Goal: Task Accomplishment & Management: Use online tool/utility

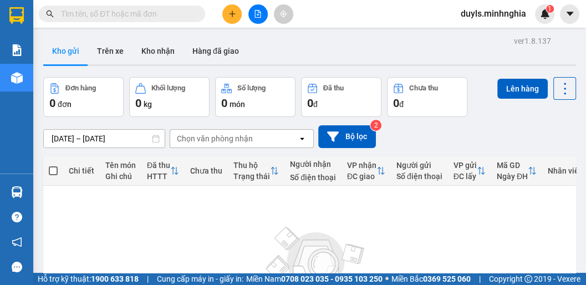
click at [259, 16] on icon "file-add" at bounding box center [258, 14] width 8 height 8
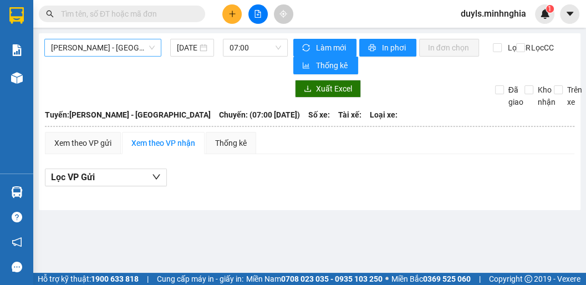
click at [124, 46] on span "[PERSON_NAME] - [GEOGRAPHIC_DATA]" at bounding box center [103, 47] width 104 height 17
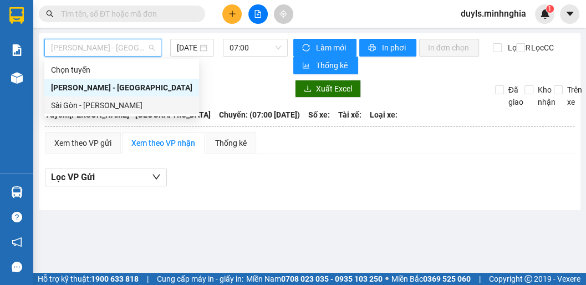
click at [118, 102] on div "Sài Gòn - [PERSON_NAME]" at bounding box center [121, 105] width 141 height 12
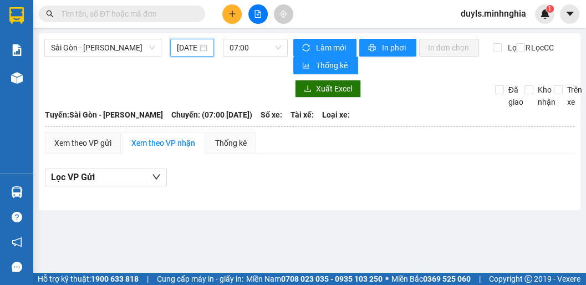
click at [190, 50] on input "13/08/2025" at bounding box center [187, 48] width 21 height 12
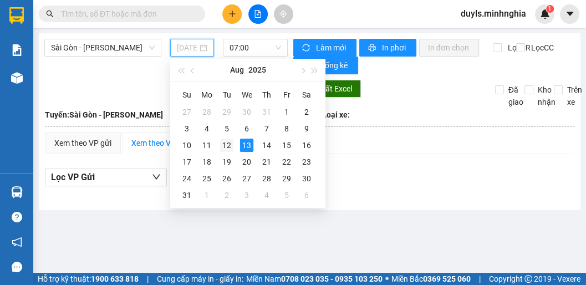
click at [227, 145] on div "12" at bounding box center [226, 145] width 13 height 13
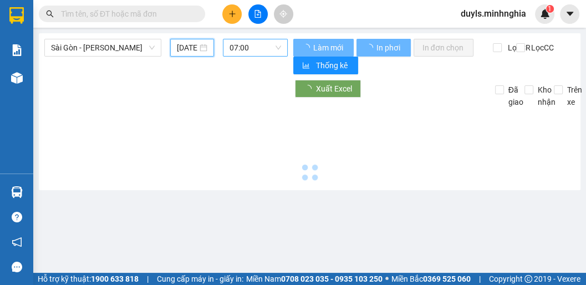
type input "12/08/2025"
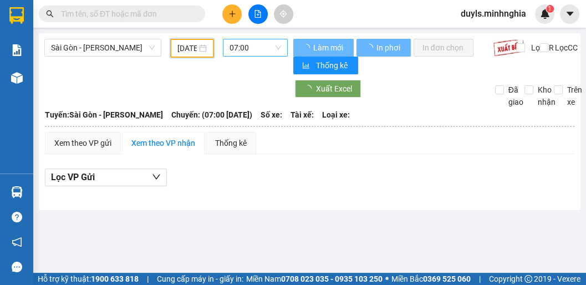
click at [249, 50] on span "07:00" at bounding box center [255, 47] width 52 height 17
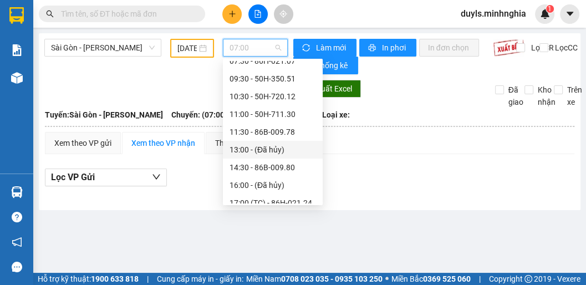
scroll to position [89, 0]
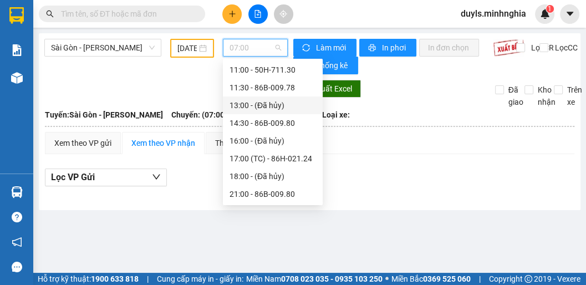
click at [268, 153] on div "17:00 (TC) - 86H-021.24" at bounding box center [272, 158] width 86 height 12
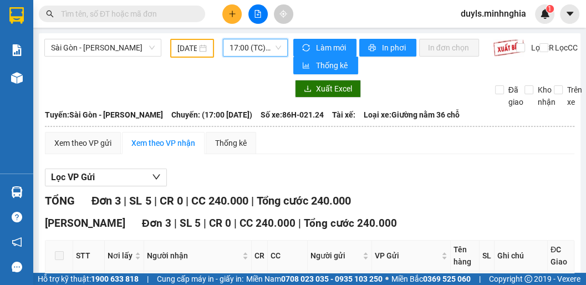
click at [244, 49] on span "17:00 (TC) - 86H-021.24" at bounding box center [255, 47] width 52 height 17
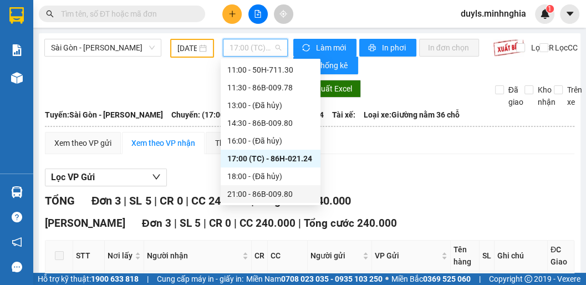
click at [275, 192] on div "21:00 - 86B-009.80" at bounding box center [270, 194] width 86 height 12
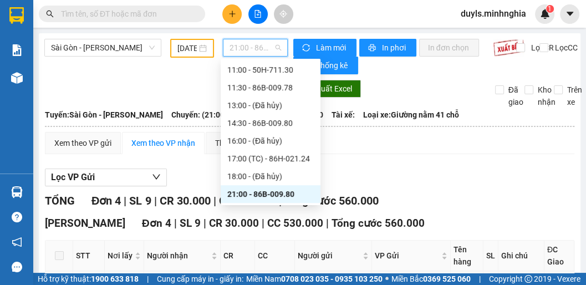
click at [246, 54] on span "21:00 - 86B-009.80" at bounding box center [255, 47] width 52 height 17
click at [291, 155] on div "17:00 (TC) - 86H-021.24" at bounding box center [270, 158] width 86 height 12
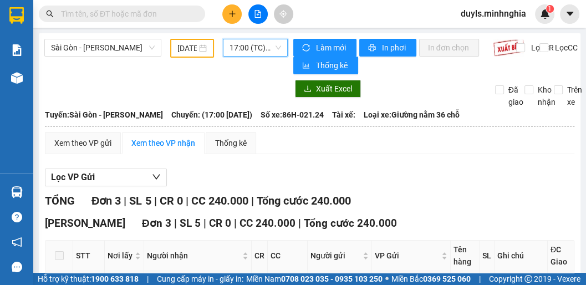
click at [244, 50] on span "17:00 (TC) - 86H-021.24" at bounding box center [255, 47] width 52 height 17
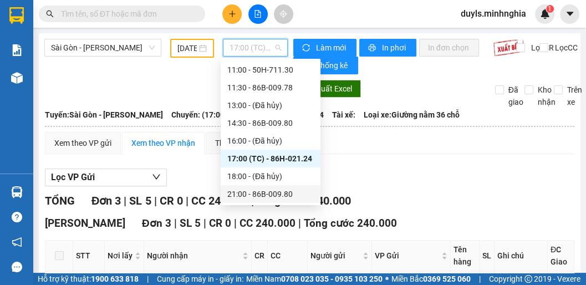
click at [283, 186] on div "21:00 - 86B-009.80" at bounding box center [271, 194] width 100 height 18
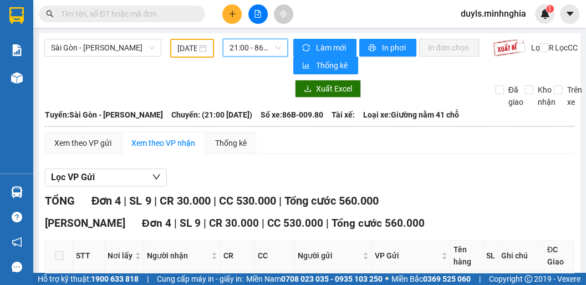
click at [254, 49] on span "21:00 - 86B-009.80" at bounding box center [255, 47] width 52 height 17
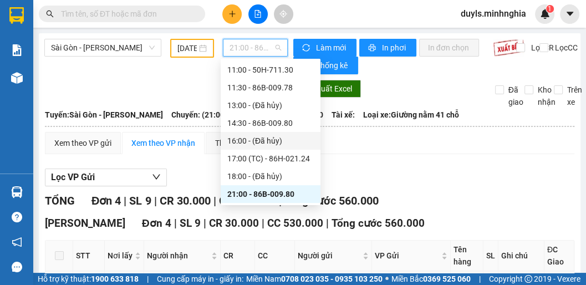
scroll to position [124, 0]
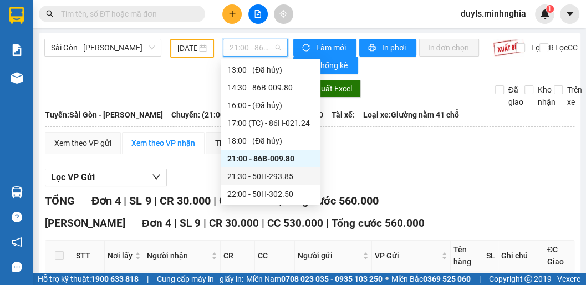
click at [288, 174] on div "21:30 - 50H-293.85" at bounding box center [270, 176] width 86 height 12
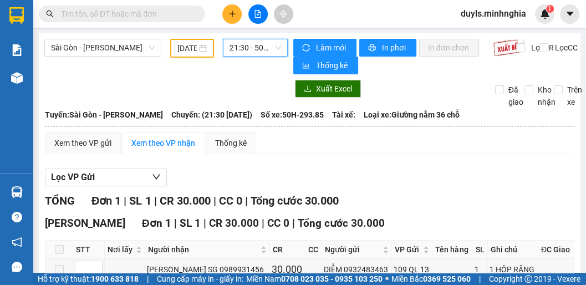
click at [252, 48] on span "21:30 - 50H-293.85" at bounding box center [255, 47] width 52 height 17
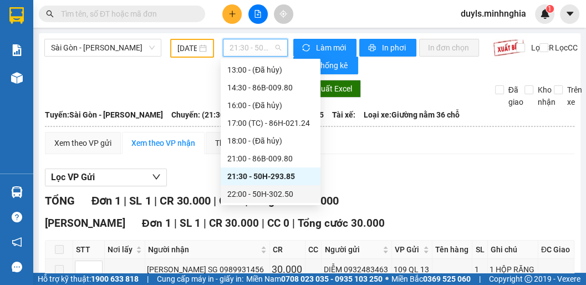
click at [252, 190] on div "22:00 - 50H-302.50" at bounding box center [270, 194] width 86 height 12
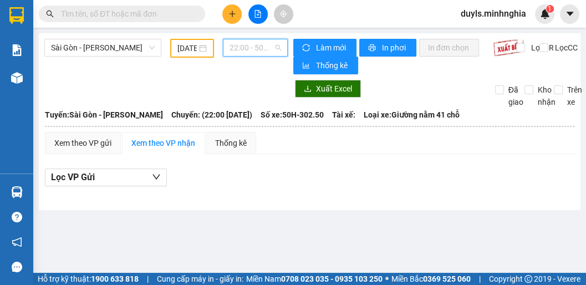
click at [244, 47] on span "22:00 - 50H-302.50" at bounding box center [255, 47] width 52 height 17
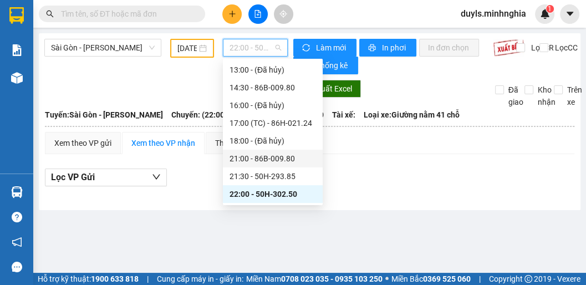
click at [275, 162] on div "21:00 - 86B-009.80" at bounding box center [272, 158] width 86 height 12
